Goal: Information Seeking & Learning: Learn about a topic

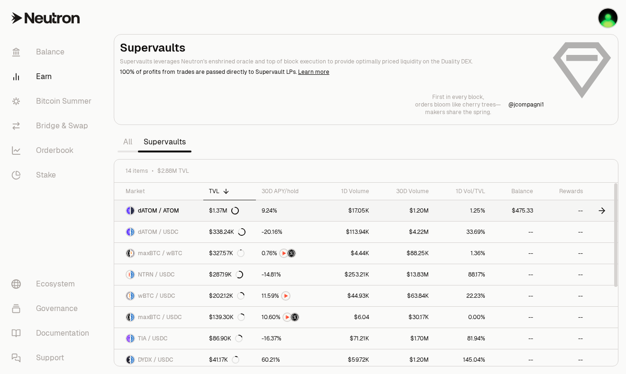
click at [171, 208] on span "dATOM / ATOM" at bounding box center [158, 211] width 41 height 8
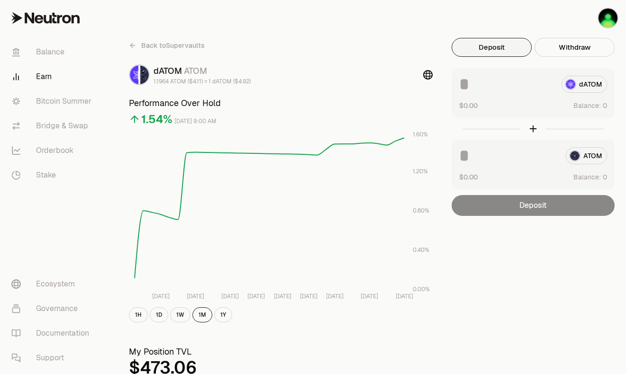
click at [130, 46] on icon at bounding box center [133, 46] width 8 height 8
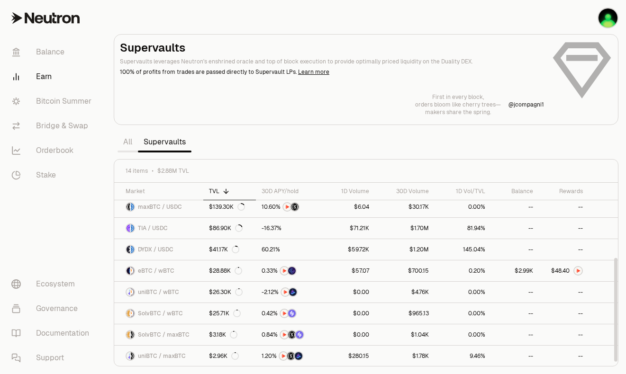
scroll to position [132, 0]
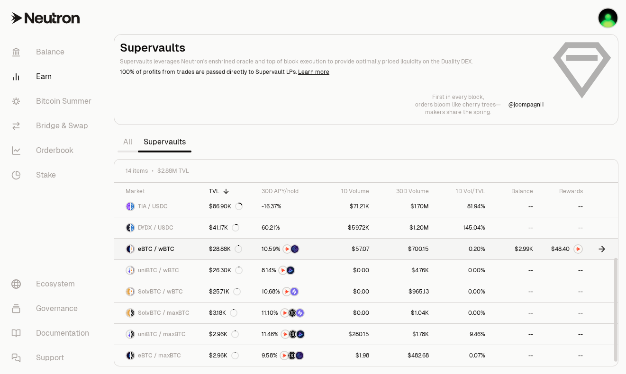
click at [576, 247] on img at bounding box center [578, 249] width 8 height 8
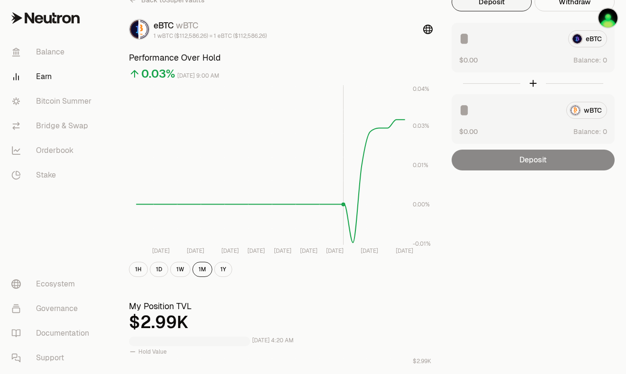
scroll to position [50, 0]
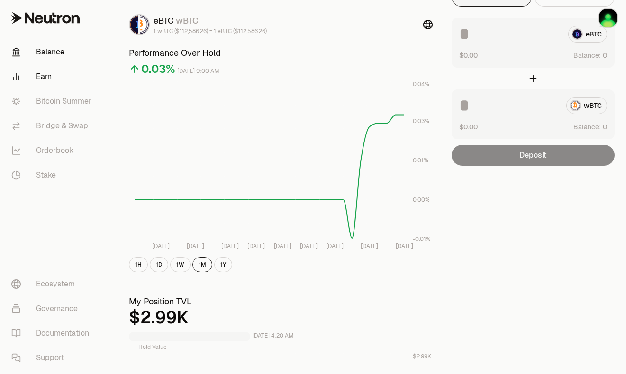
click at [43, 53] on link "Balance" at bounding box center [53, 52] width 99 height 25
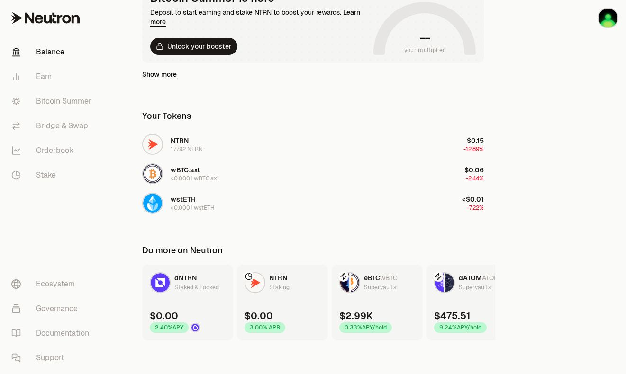
scroll to position [202, 0]
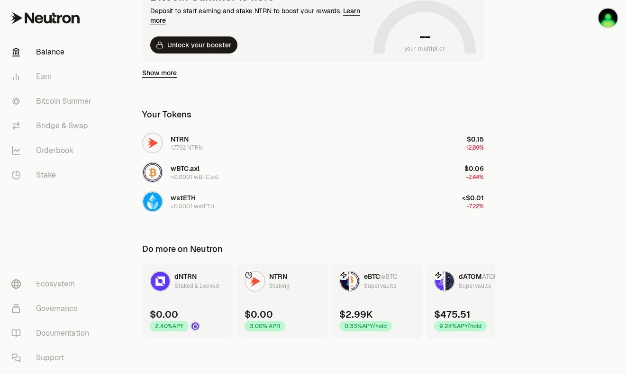
click at [151, 77] on link "Show more" at bounding box center [159, 72] width 35 height 9
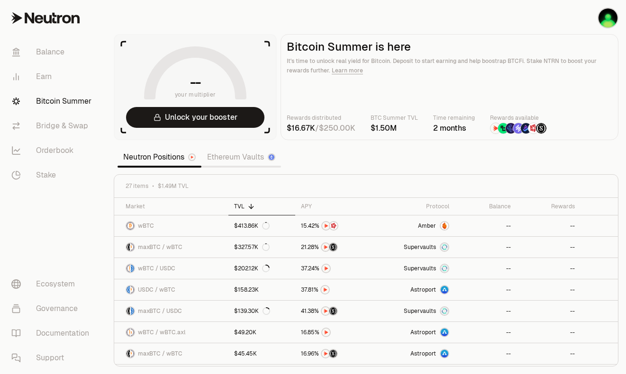
click at [326, 117] on p "Rewards distributed" at bounding box center [321, 117] width 69 height 9
drag, startPoint x: 210, startPoint y: 118, endPoint x: 364, endPoint y: 84, distance: 157.2
click at [367, 83] on section "-- your multiplier Unlock your booster Bitcoin Summer is here It's time to unlo…" at bounding box center [366, 87] width 504 height 106
click at [32, 77] on link "Earn" at bounding box center [53, 76] width 99 height 25
